Goal: Transaction & Acquisition: Purchase product/service

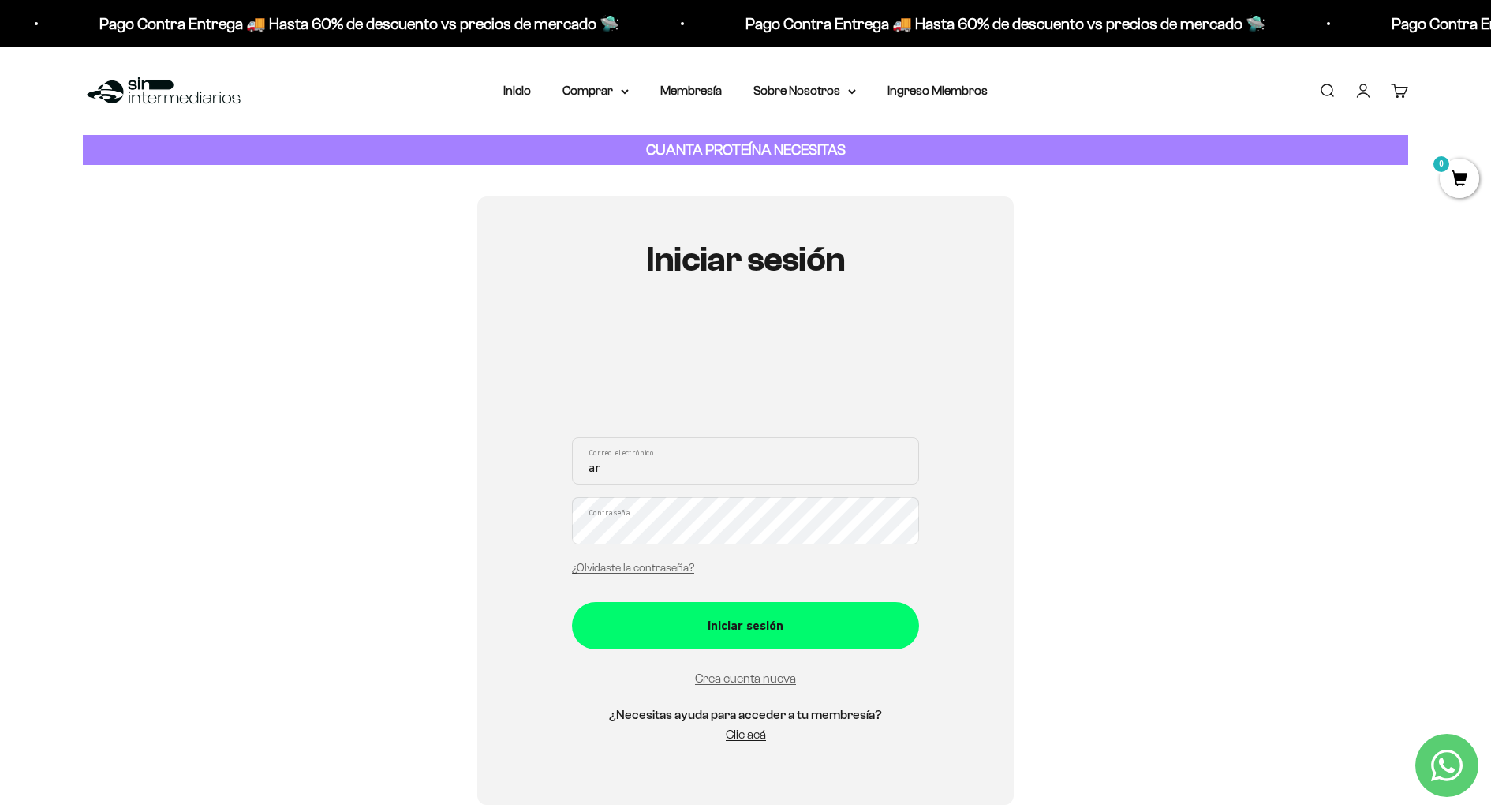
type input "a"
type input "[EMAIL_ADDRESS][DOMAIN_NAME]"
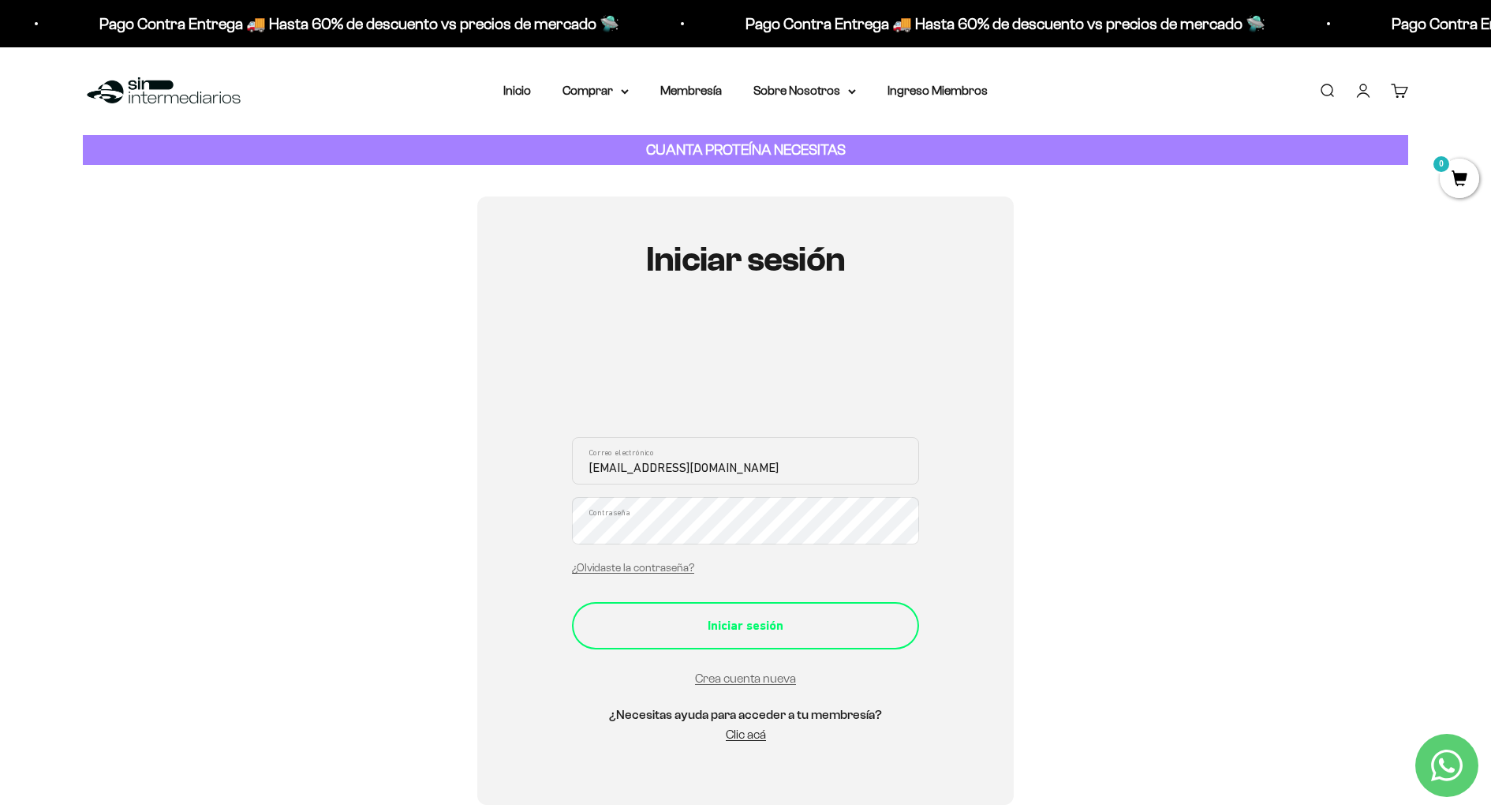
click at [659, 634] on div "Iniciar sesión" at bounding box center [745, 626] width 284 height 21
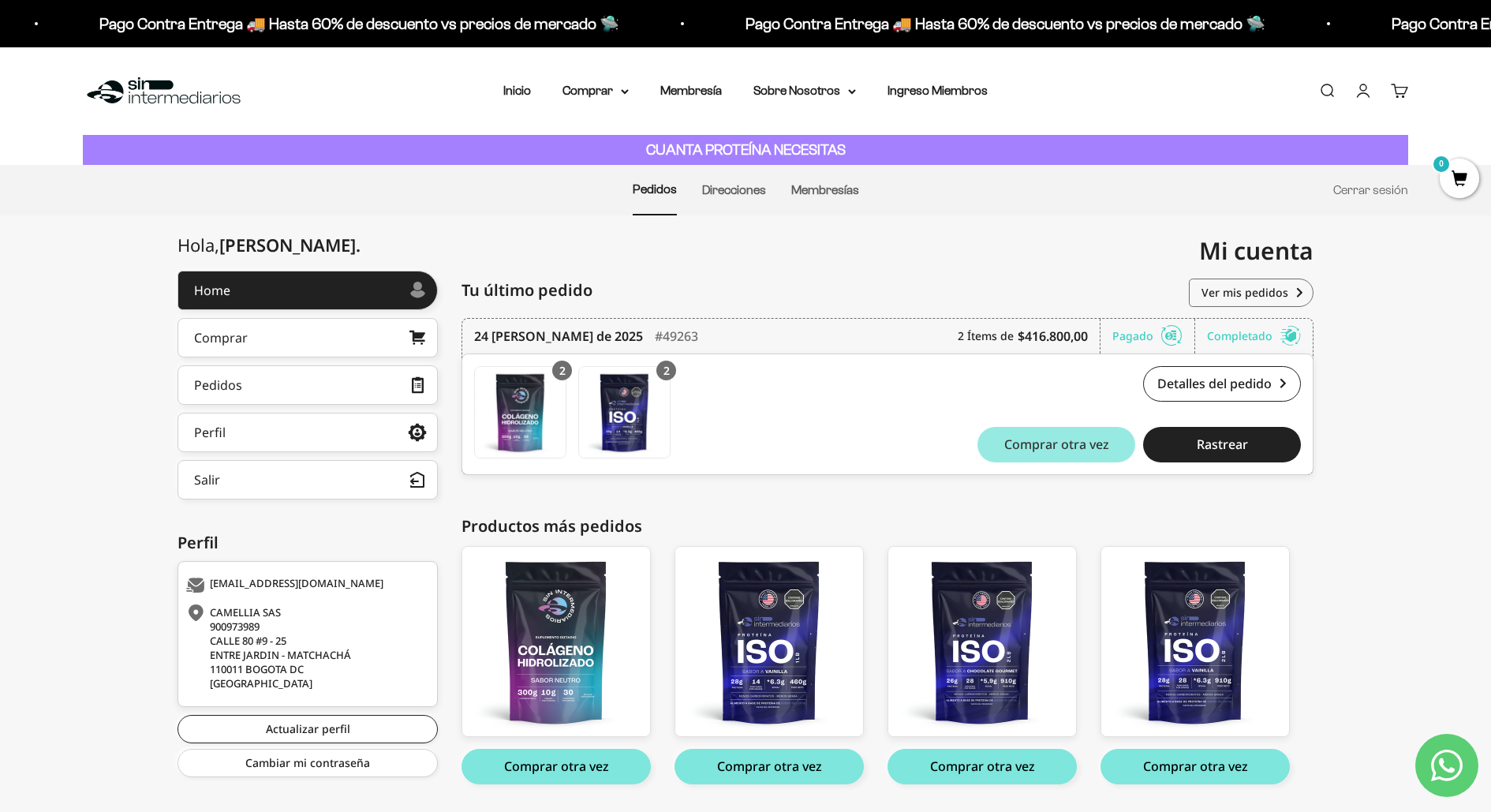
click at [1054, 445] on span "Comprar otra vez" at bounding box center [1056, 443] width 105 height 12
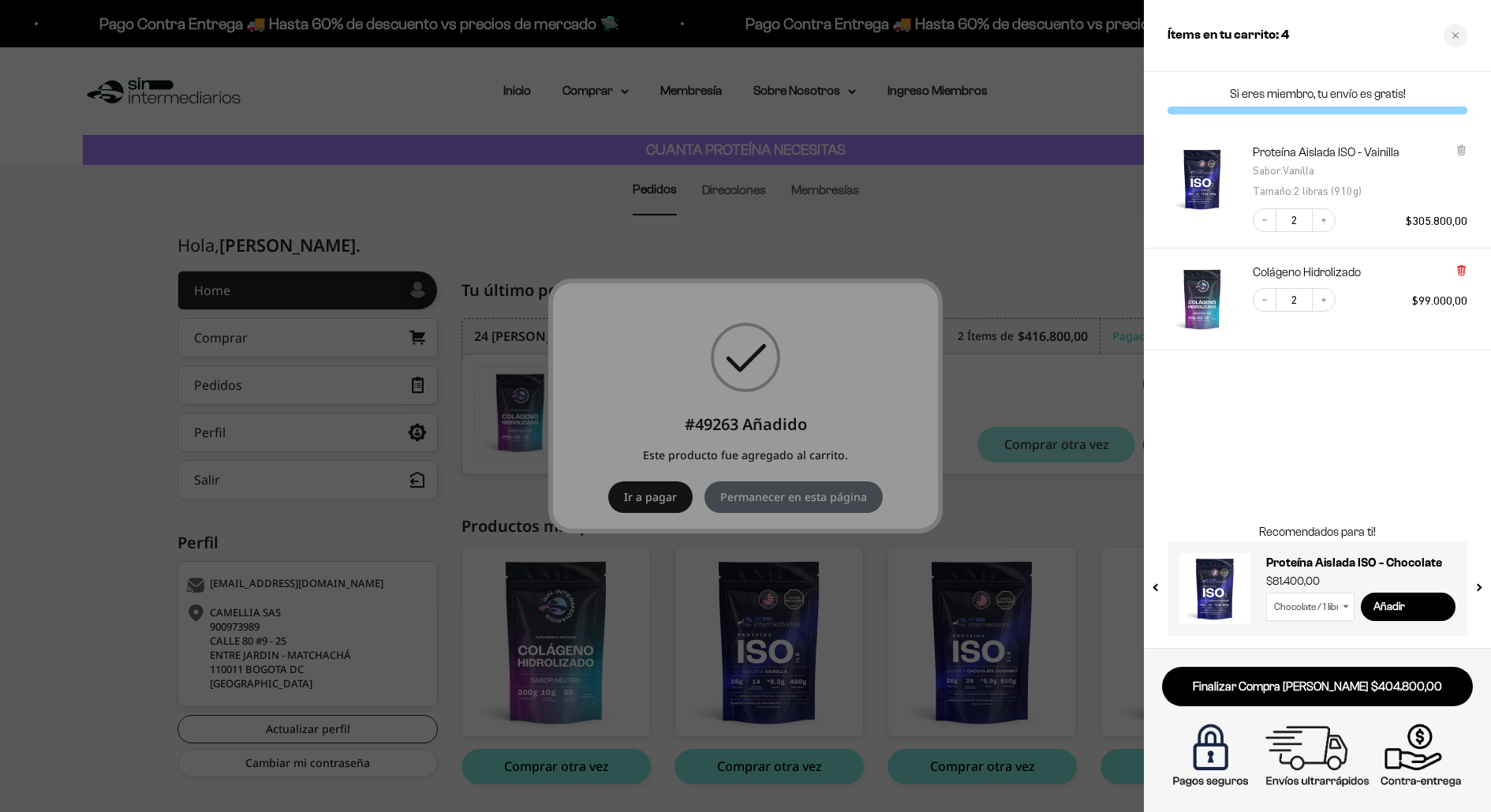
click at [1461, 268] on icon at bounding box center [1461, 270] width 7 height 8
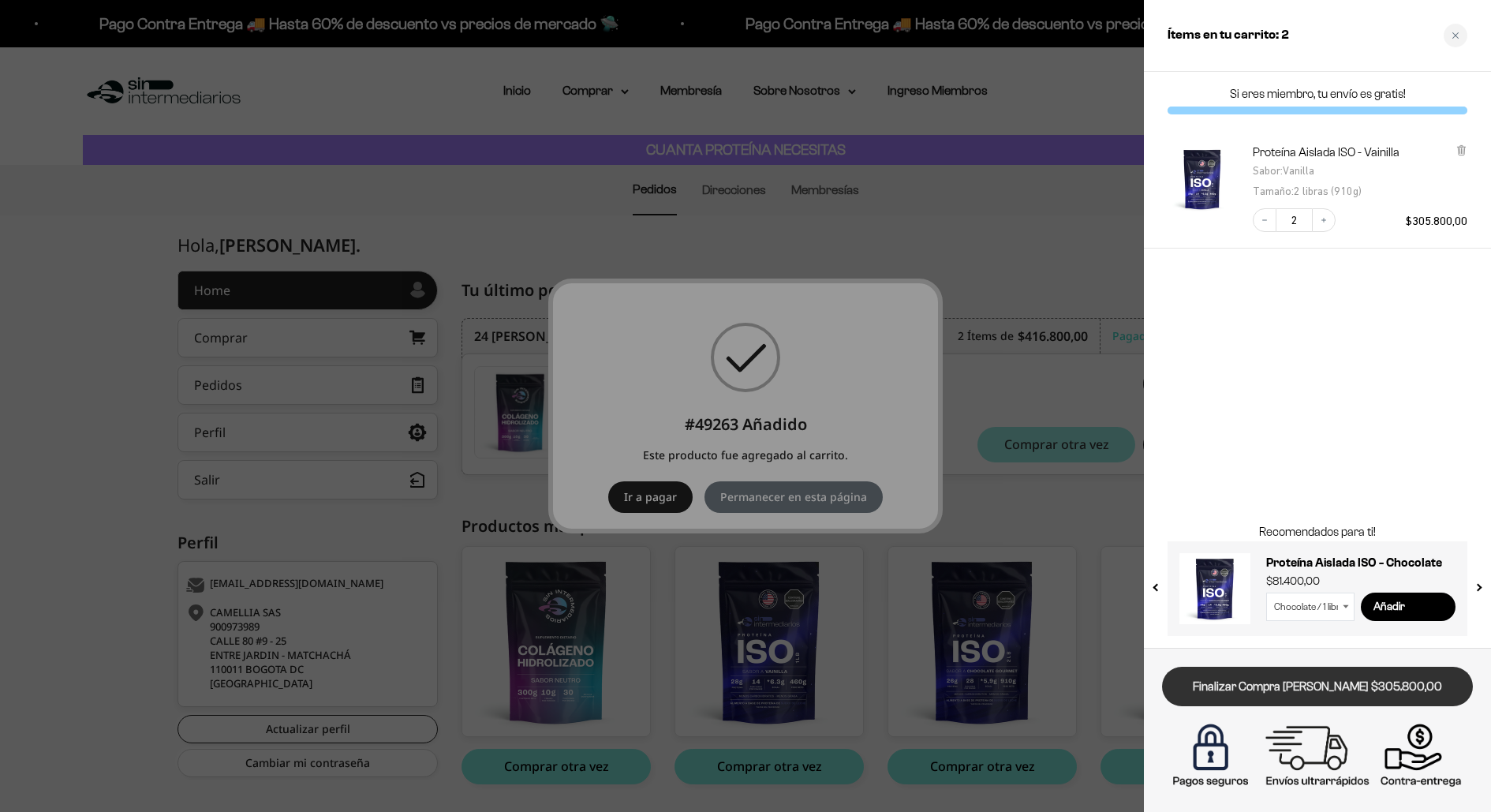
click at [1280, 683] on link "Finalizar Compra Segura $305.800,00" at bounding box center [1317, 686] width 311 height 41
